Goal: Task Accomplishment & Management: Complete application form

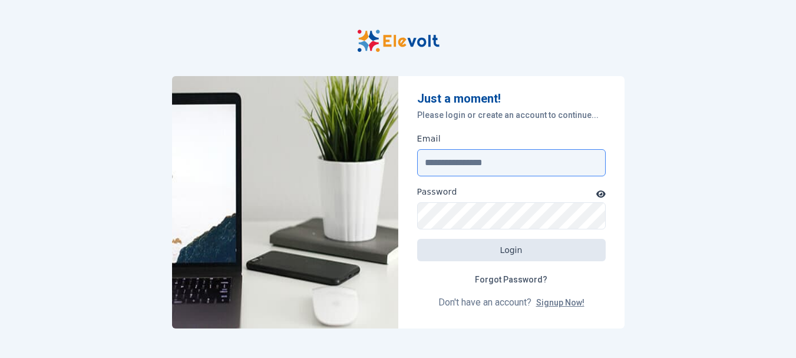
click at [485, 163] on input "Email" at bounding box center [511, 162] width 189 height 27
type input "**********"
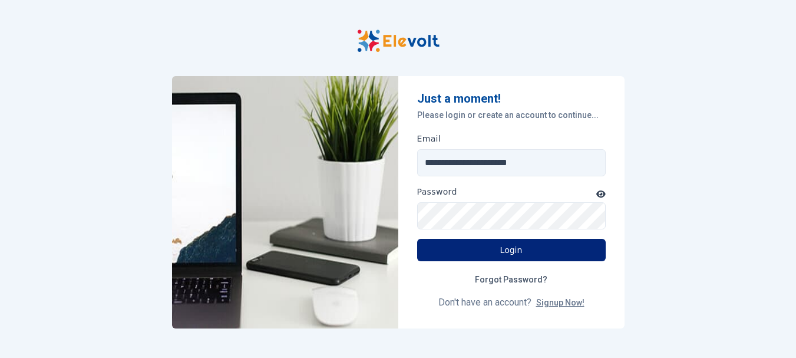
click at [532, 250] on button "Login" at bounding box center [511, 250] width 189 height 22
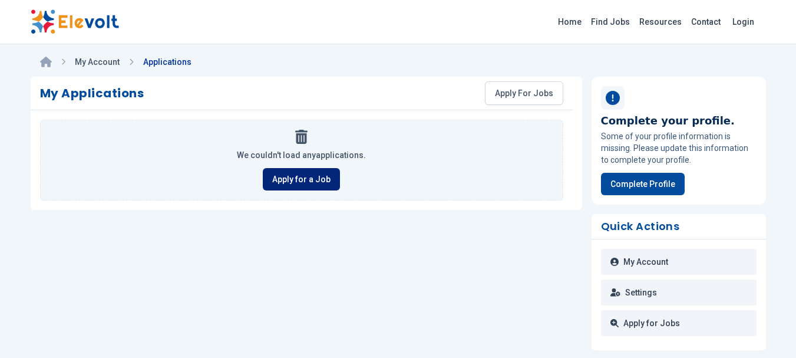
click at [298, 183] on link "Apply for a Job" at bounding box center [301, 179] width 77 height 22
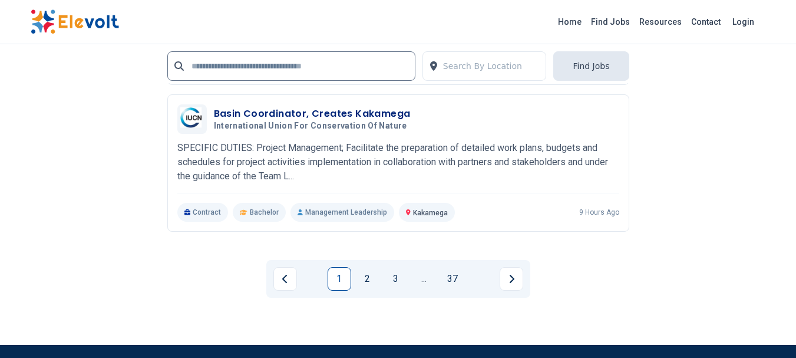
scroll to position [2712, 0]
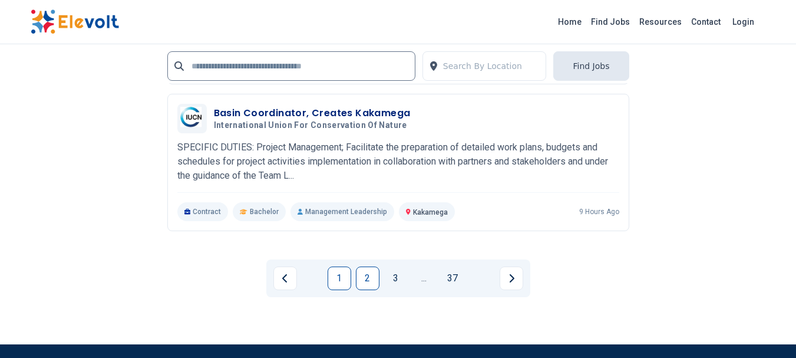
click at [364, 275] on link "2" at bounding box center [368, 278] width 24 height 24
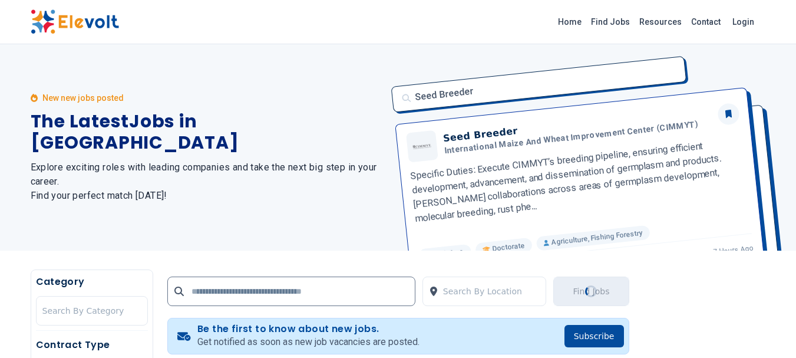
scroll to position [118, 0]
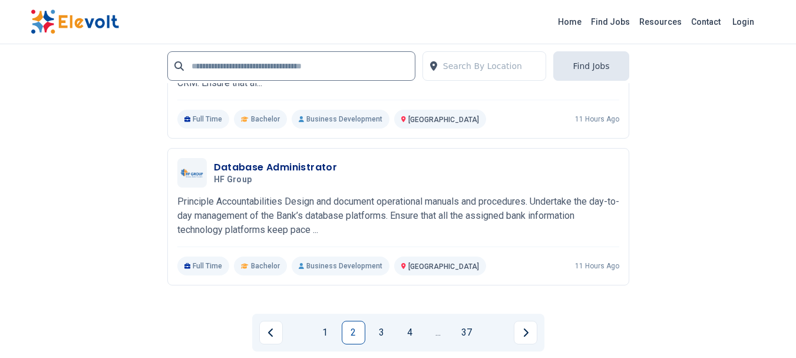
scroll to position [2771, 0]
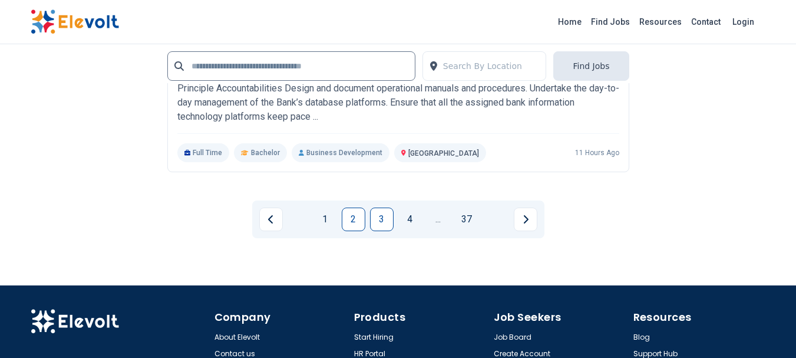
click at [384, 213] on link "3" at bounding box center [382, 220] width 24 height 24
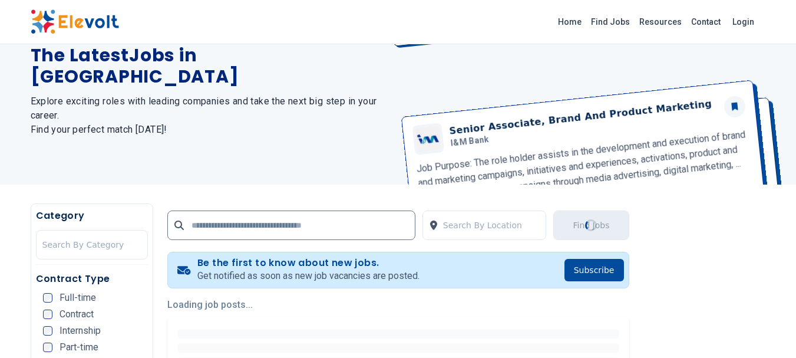
scroll to position [0, 0]
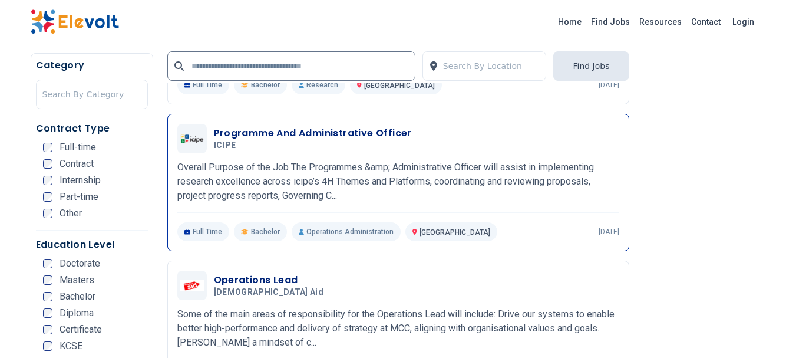
scroll to position [1415, 0]
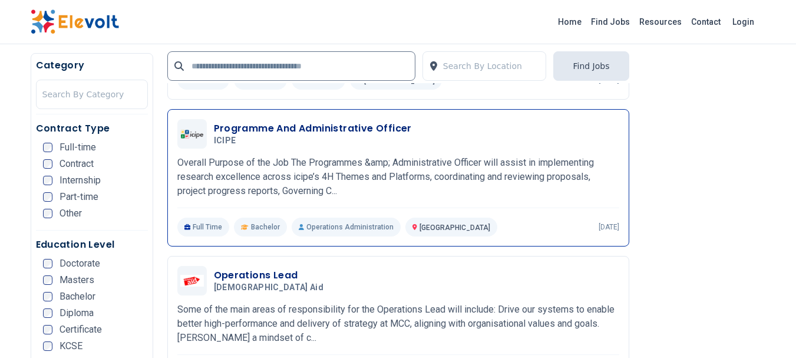
click at [358, 130] on h3 "Programme And Administrative Officer" at bounding box center [313, 128] width 198 height 14
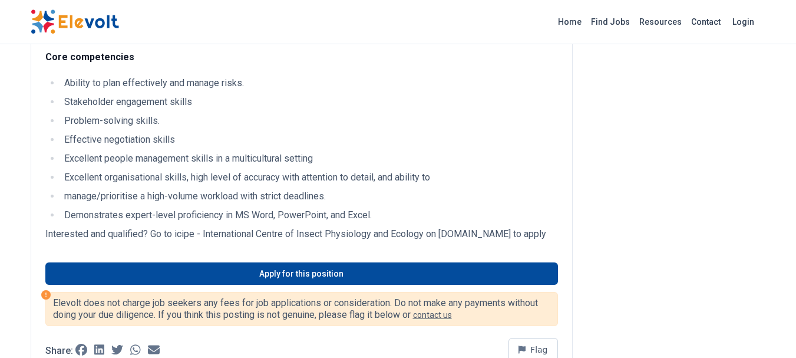
scroll to position [1297, 0]
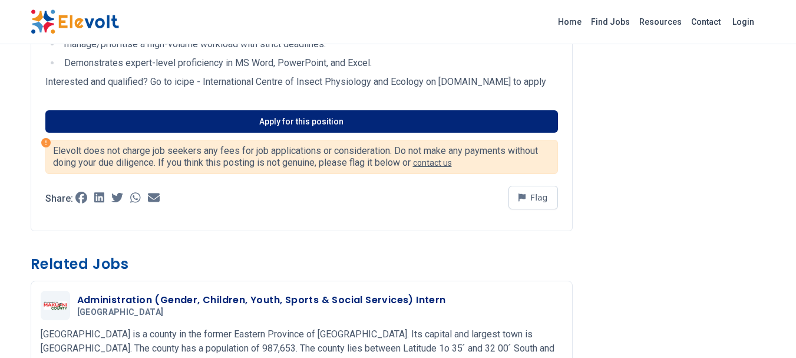
click at [298, 120] on link "Apply for this position" at bounding box center [301, 121] width 513 height 22
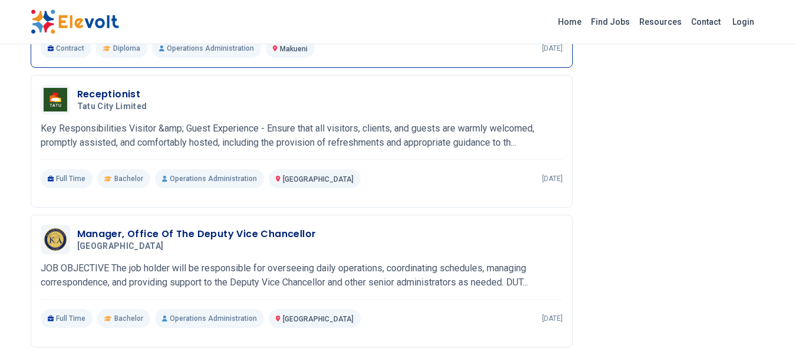
scroll to position [1651, 0]
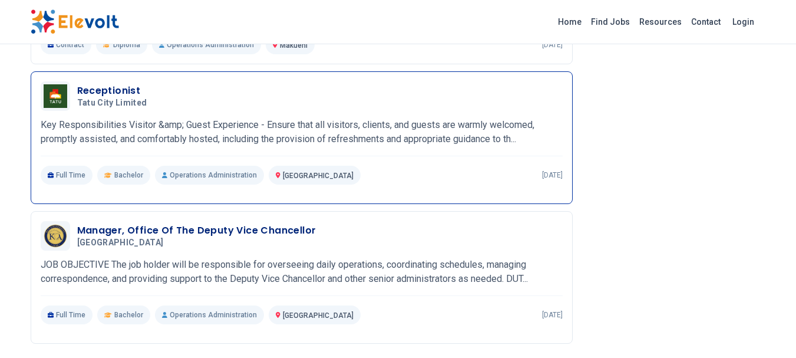
click at [130, 85] on h3 "Receptionist" at bounding box center [114, 91] width 75 height 14
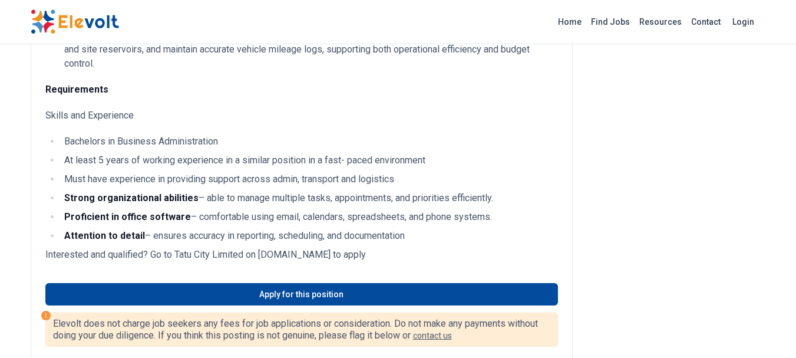
scroll to position [413, 0]
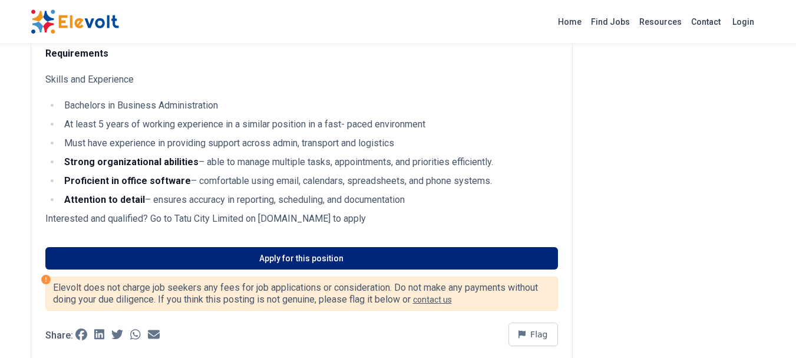
click at [314, 267] on link "Apply for this position" at bounding box center [301, 258] width 513 height 22
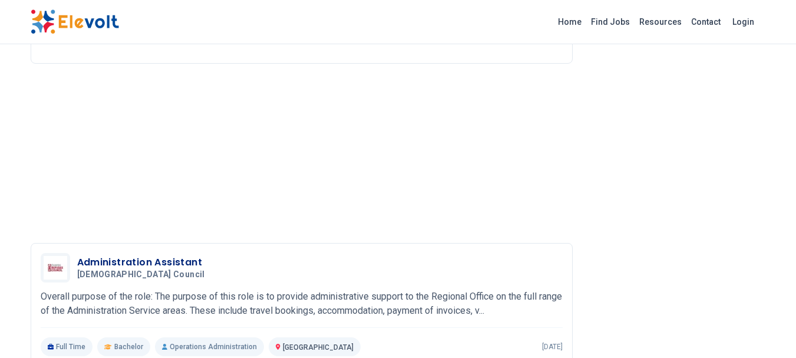
scroll to position [1179, 0]
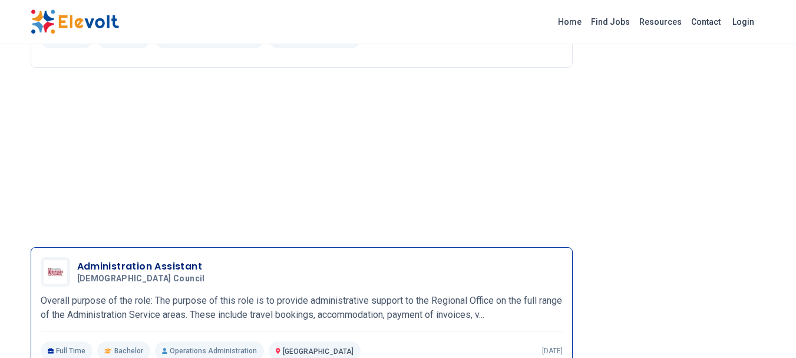
click at [158, 284] on span "Danish Refugee Council" at bounding box center [141, 279] width 128 height 11
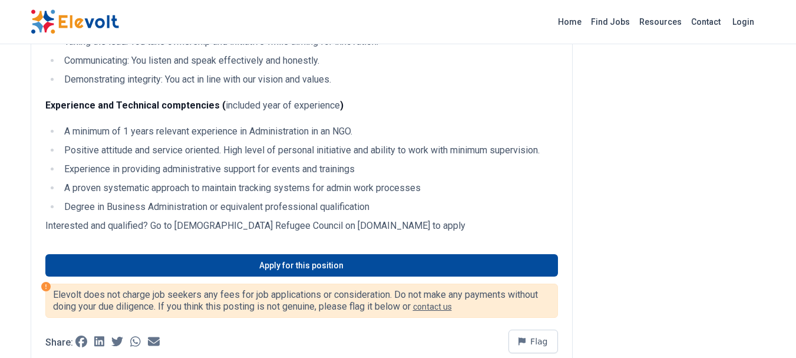
scroll to position [943, 0]
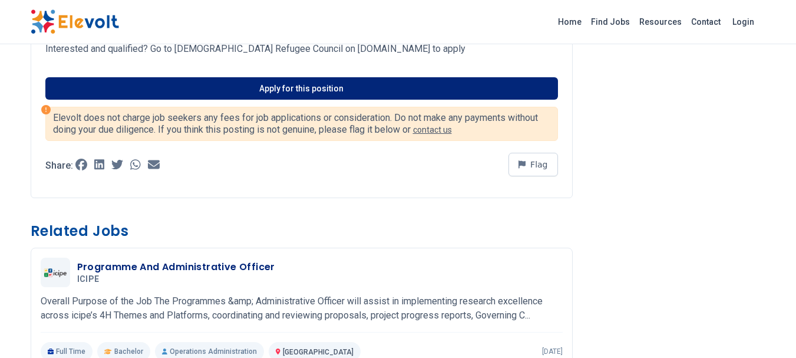
click at [335, 100] on link "Apply for this position" at bounding box center [301, 88] width 513 height 22
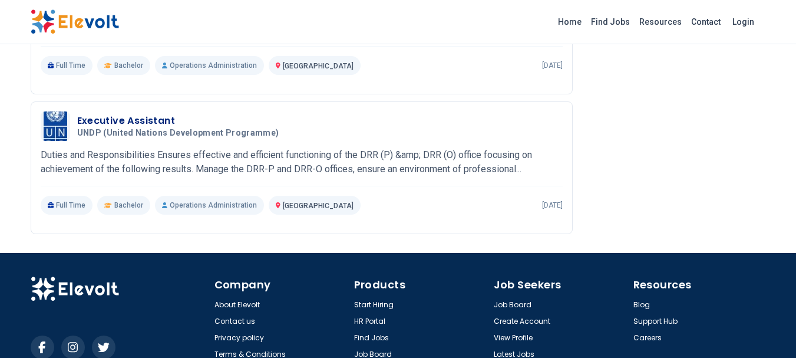
scroll to position [1660, 0]
